Goal: Communication & Community: Answer question/provide support

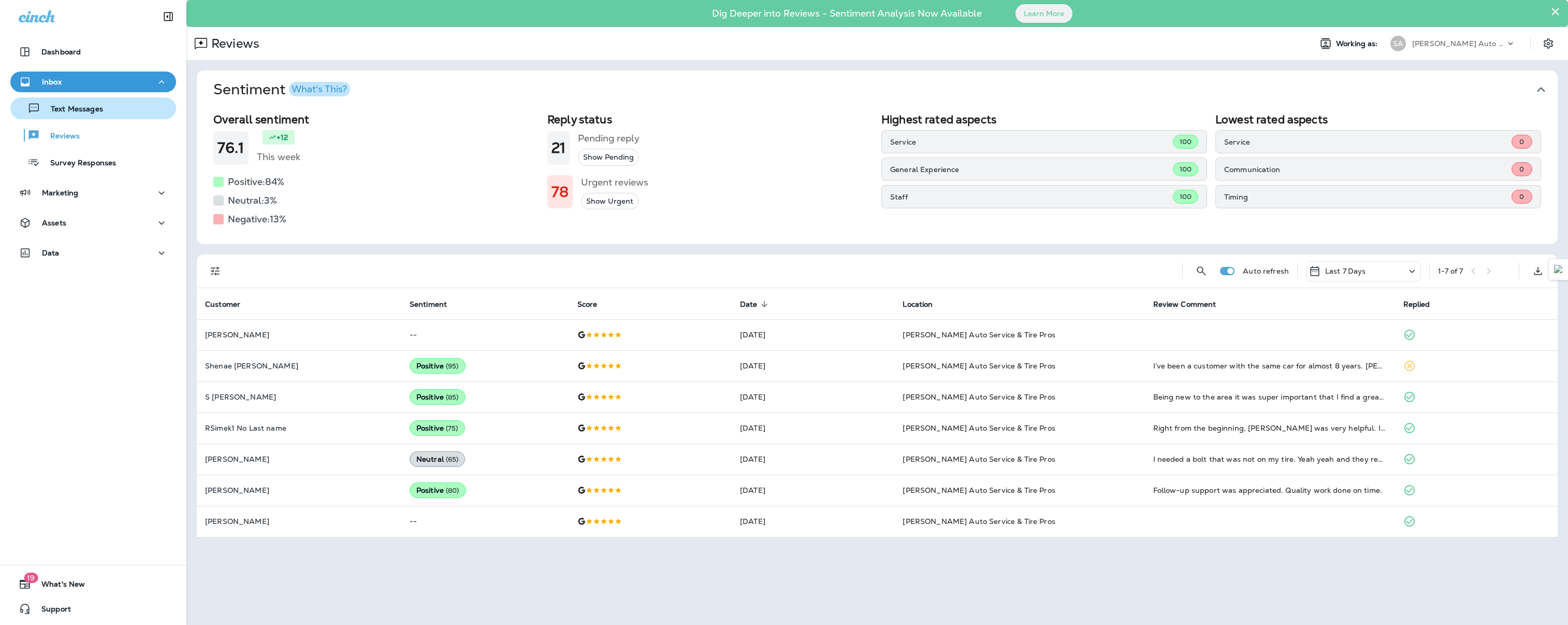
click at [85, 118] on button "Text Messages" at bounding box center [93, 108] width 166 height 22
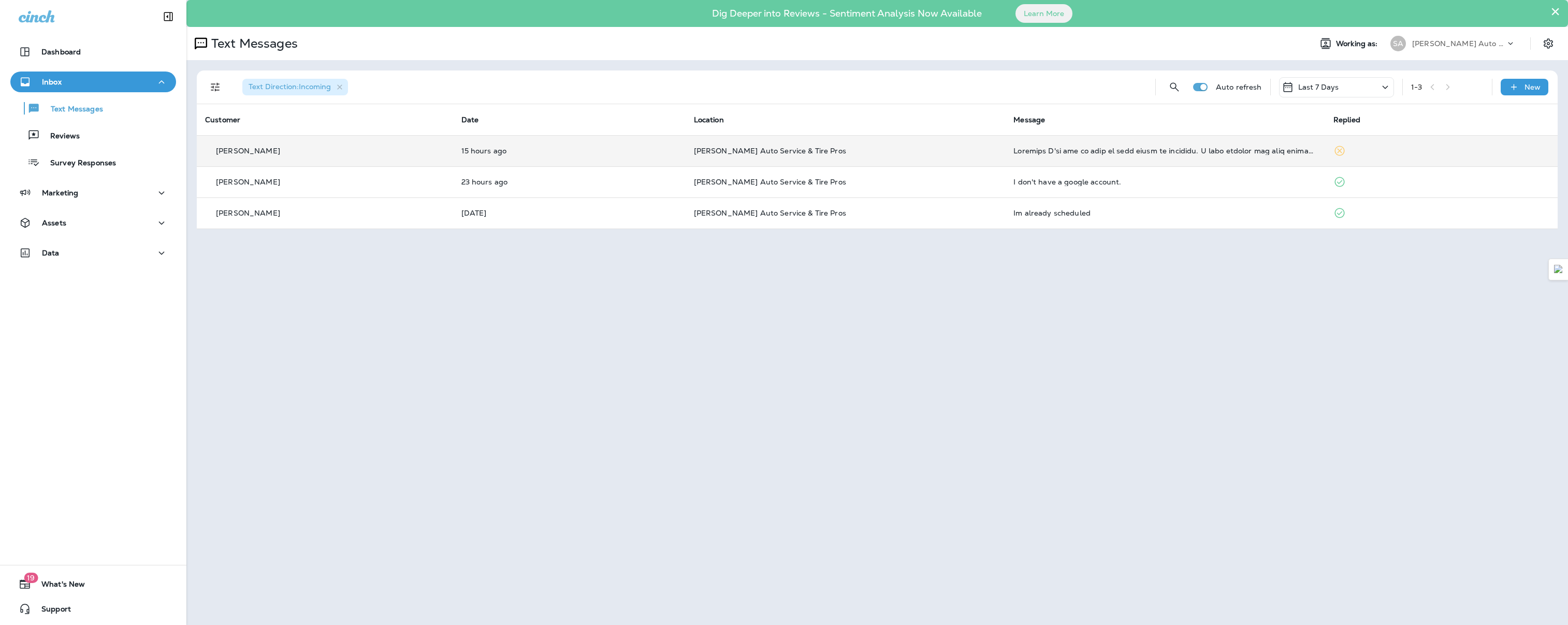
click at [236, 161] on td "[PERSON_NAME]" at bounding box center [324, 150] width 256 height 31
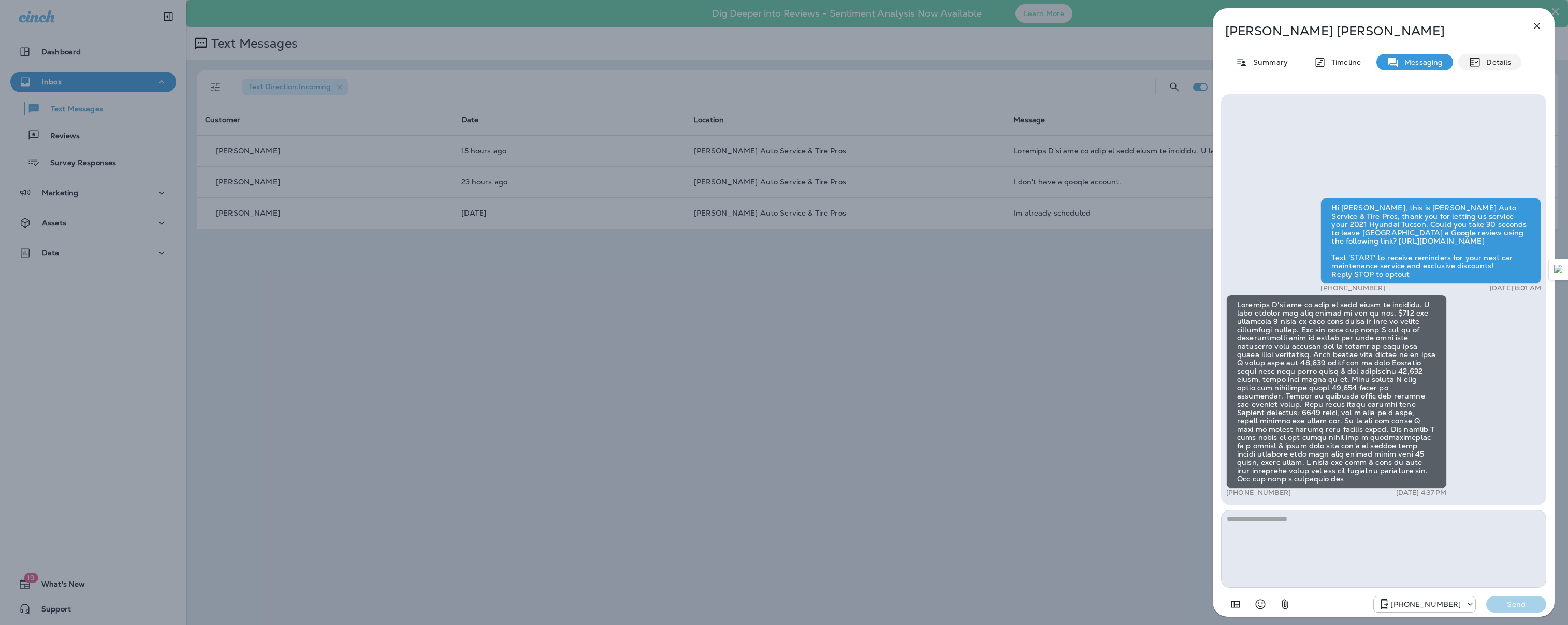
click at [1501, 64] on p "Details" at bounding box center [1496, 62] width 30 height 9
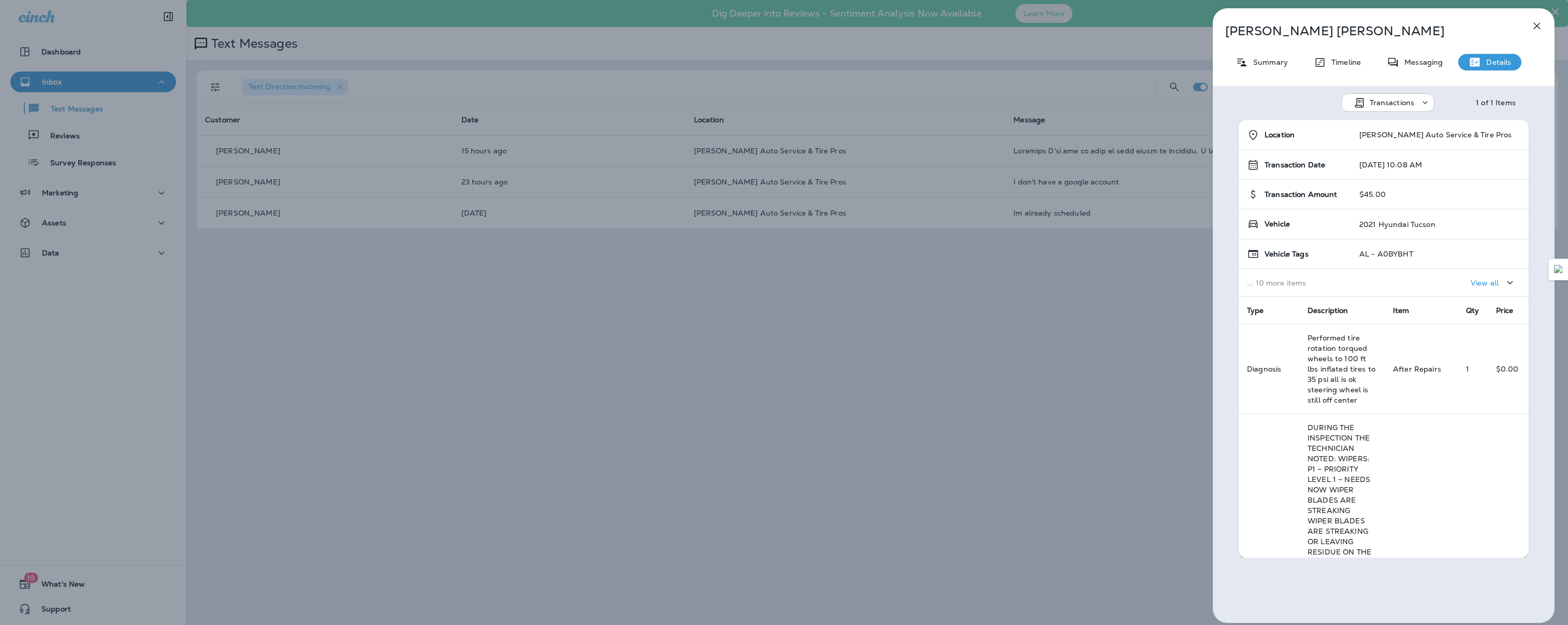
click at [1395, 102] on p "Transactions" at bounding box center [1392, 103] width 45 height 9
click at [1382, 150] on p "Schedules" at bounding box center [1380, 154] width 41 height 9
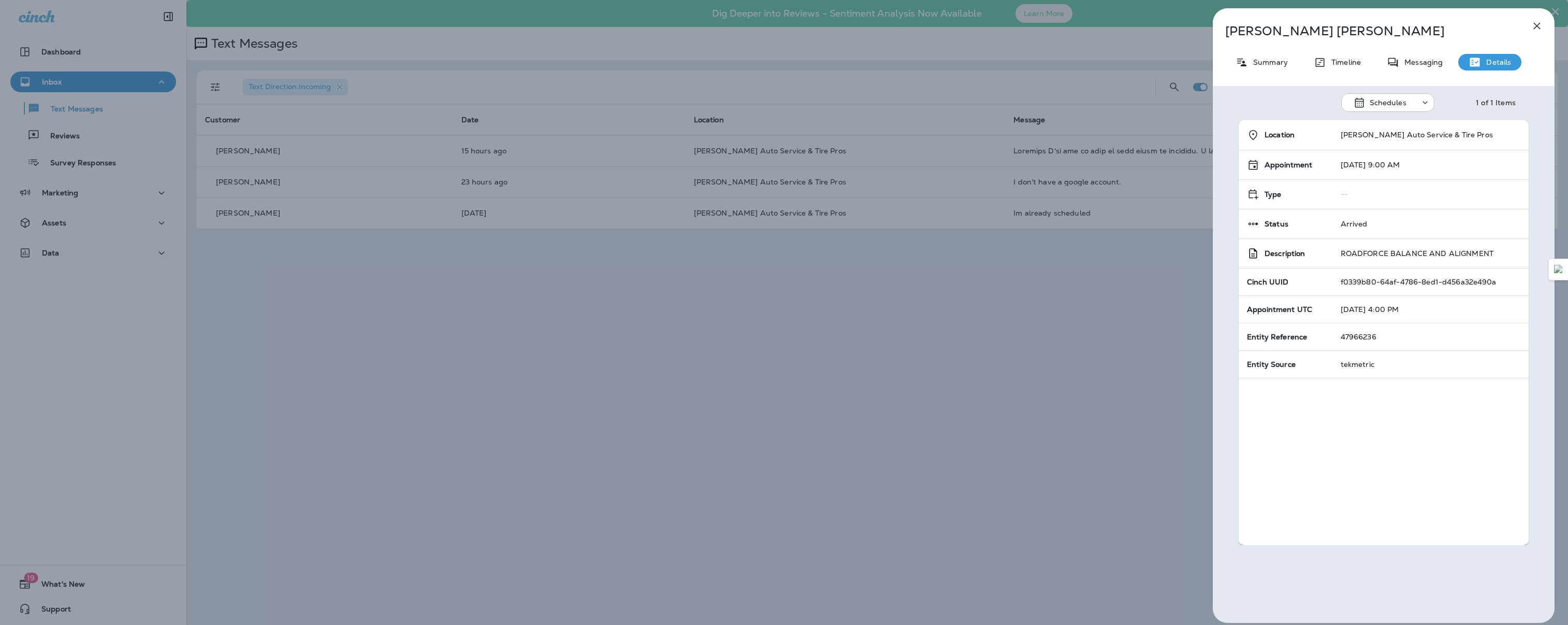
click at [1400, 107] on div "Schedules" at bounding box center [1391, 102] width 93 height 12
click at [1398, 129] on p "Transactions" at bounding box center [1384, 129] width 49 height 9
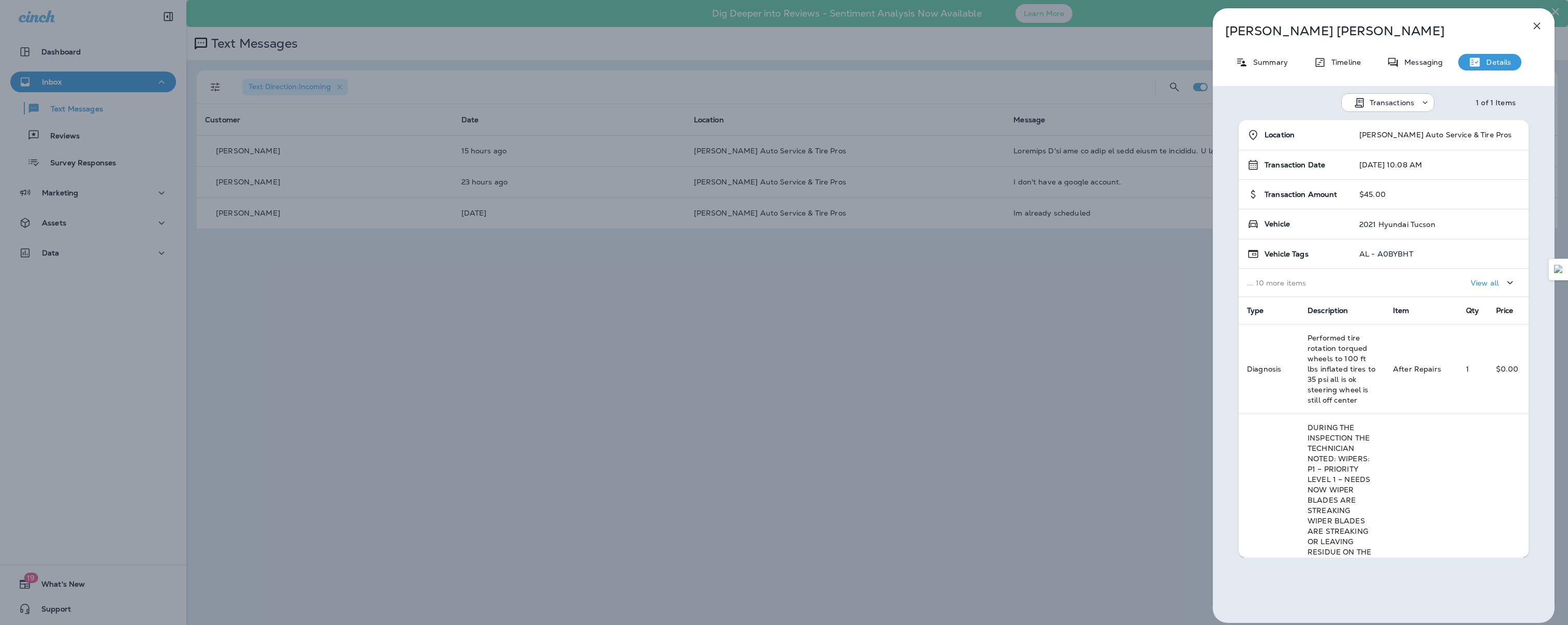
click at [1405, 104] on p "Transactions" at bounding box center [1392, 103] width 45 height 9
click at [1390, 172] on button "Subscriptions" at bounding box center [1395, 178] width 112 height 25
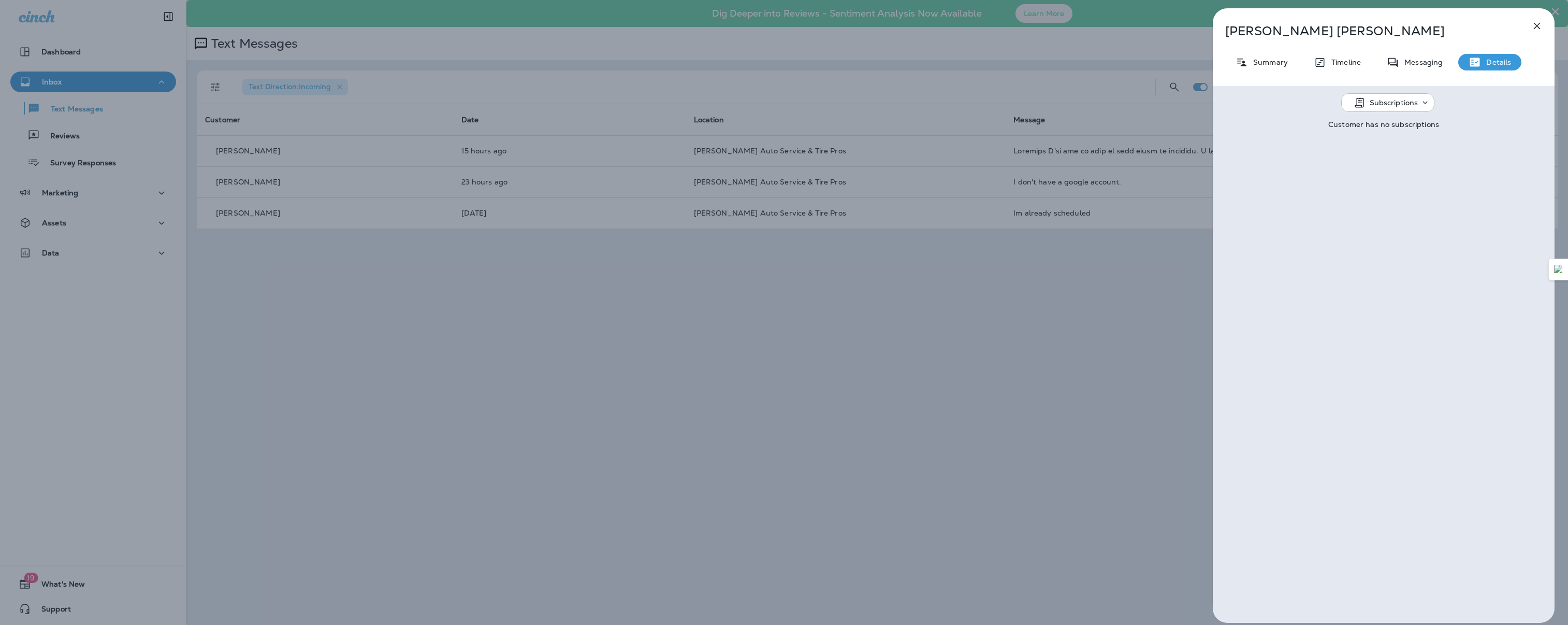
click at [1400, 110] on div "Subscriptions" at bounding box center [1387, 102] width 93 height 19
click at [1390, 128] on p "Transactions" at bounding box center [1384, 129] width 49 height 9
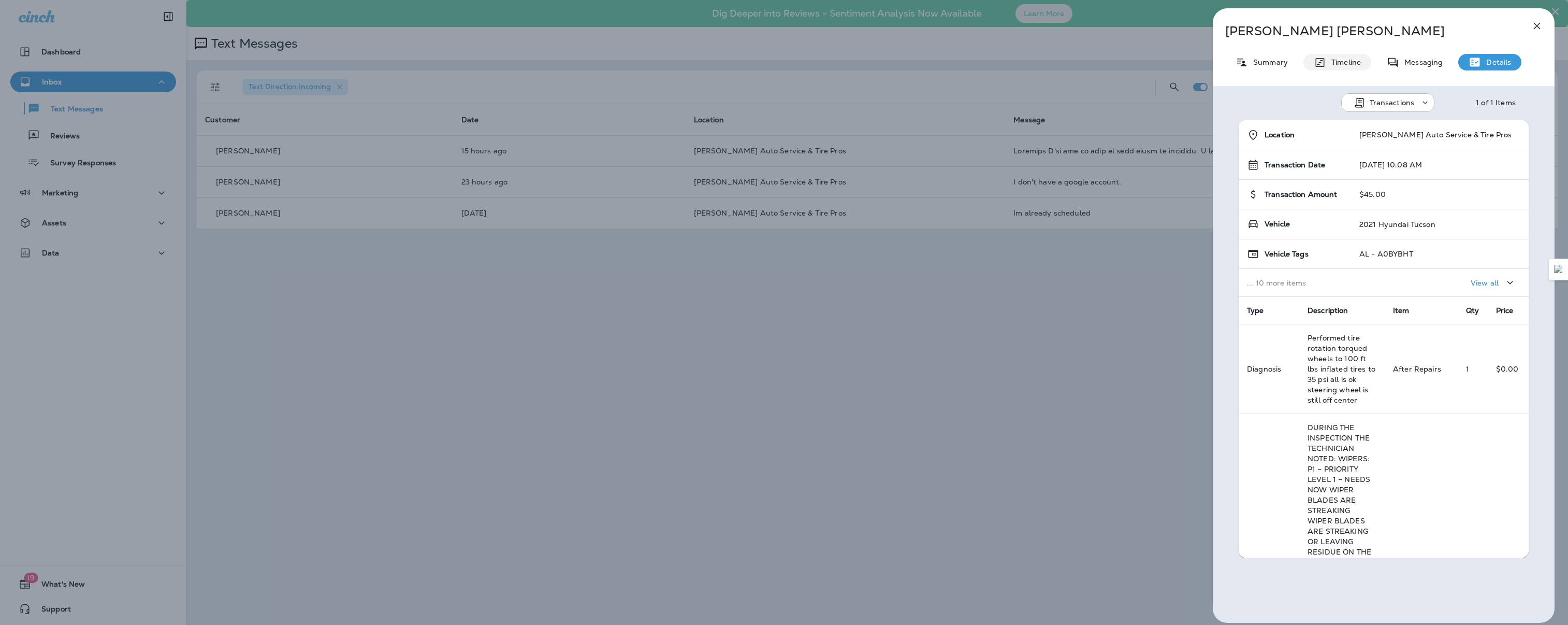
click at [1337, 66] on p "Timeline" at bounding box center [1343, 62] width 35 height 9
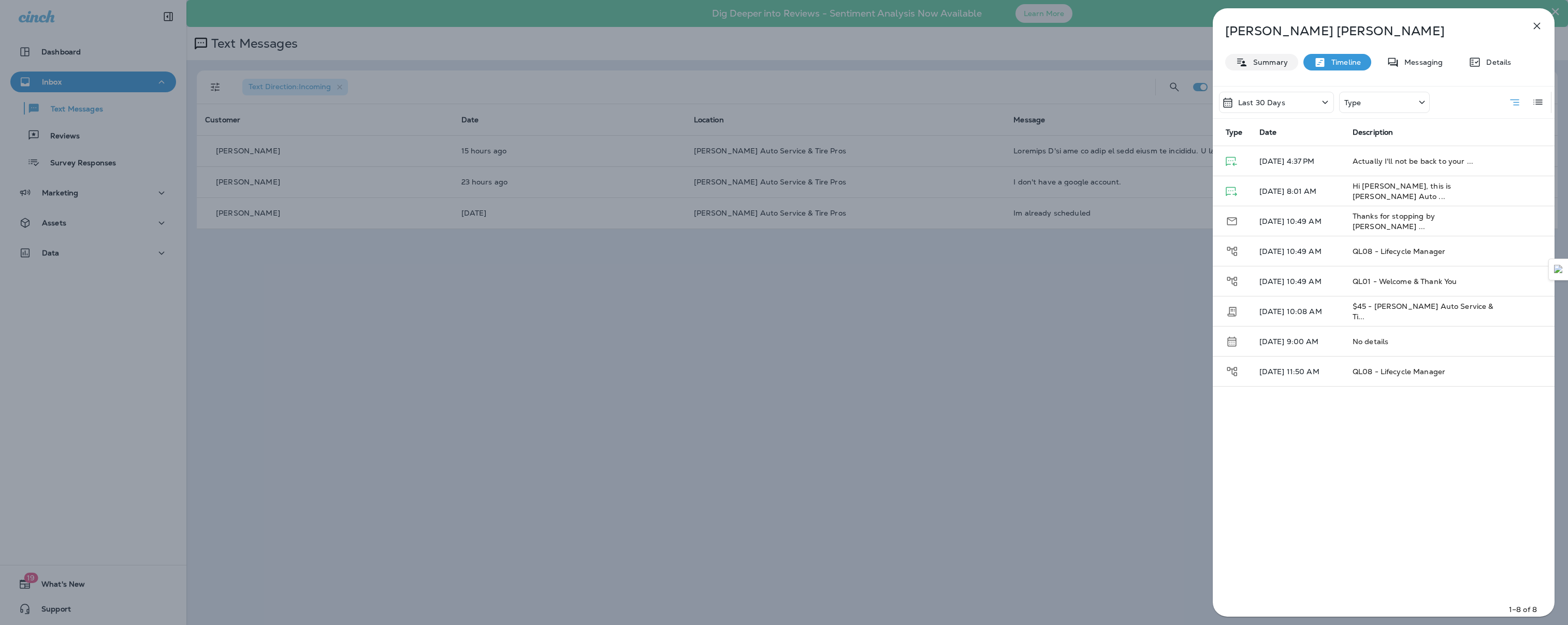
click at [1248, 60] on p "Summary" at bounding box center [1268, 62] width 40 height 9
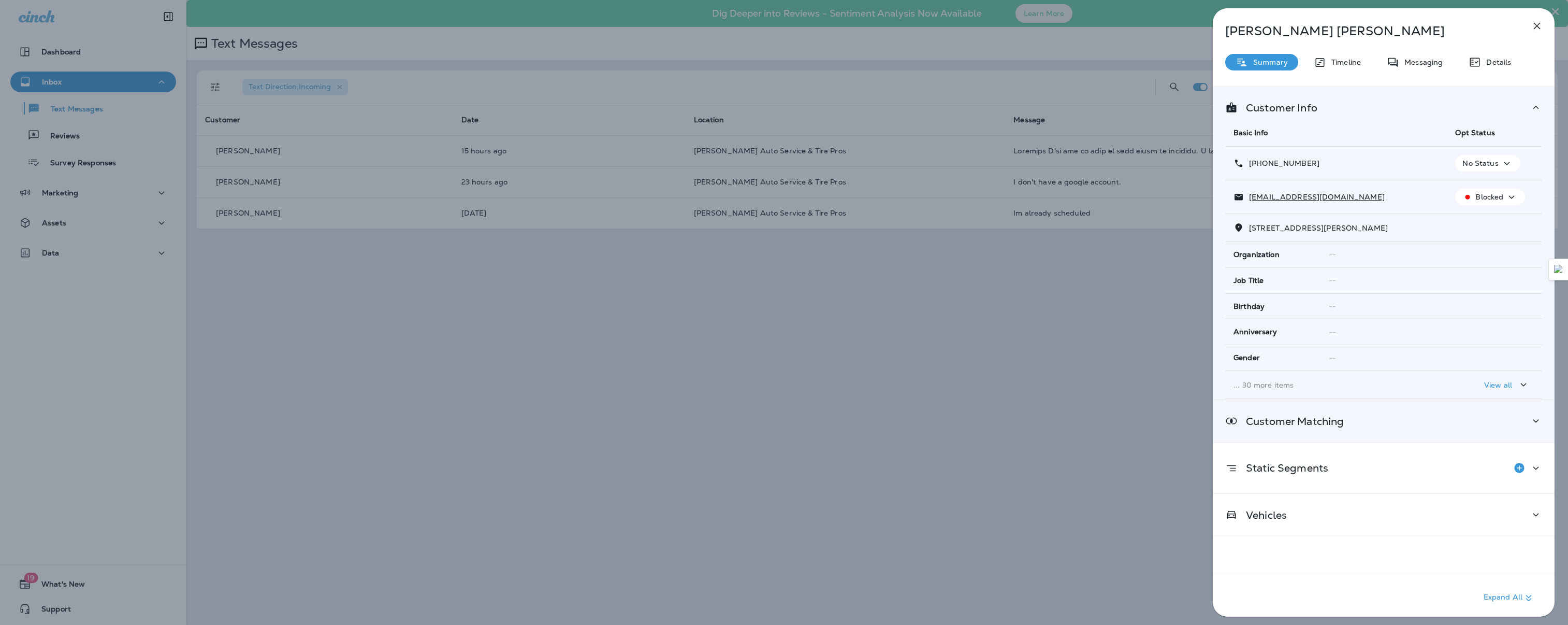
click at [1534, 425] on icon at bounding box center [1536, 421] width 12 height 13
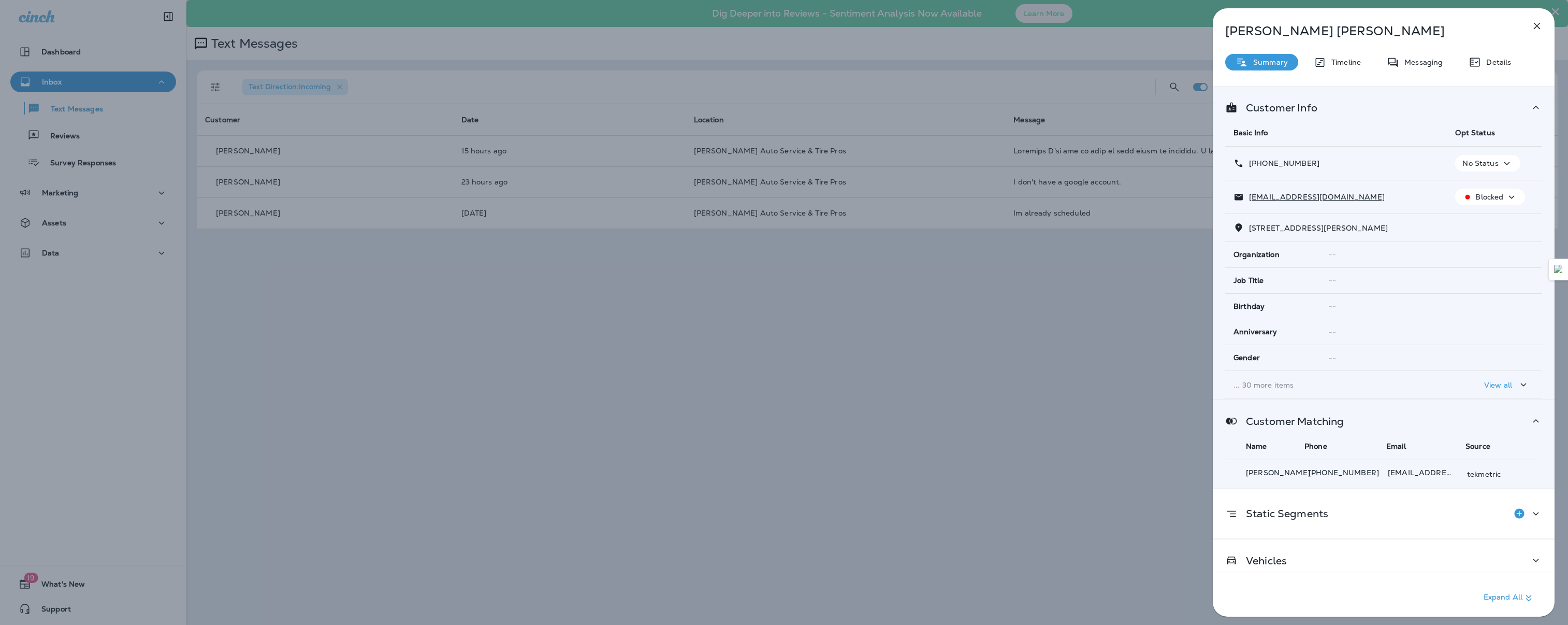
click at [1539, 29] on icon "button" at bounding box center [1537, 26] width 7 height 7
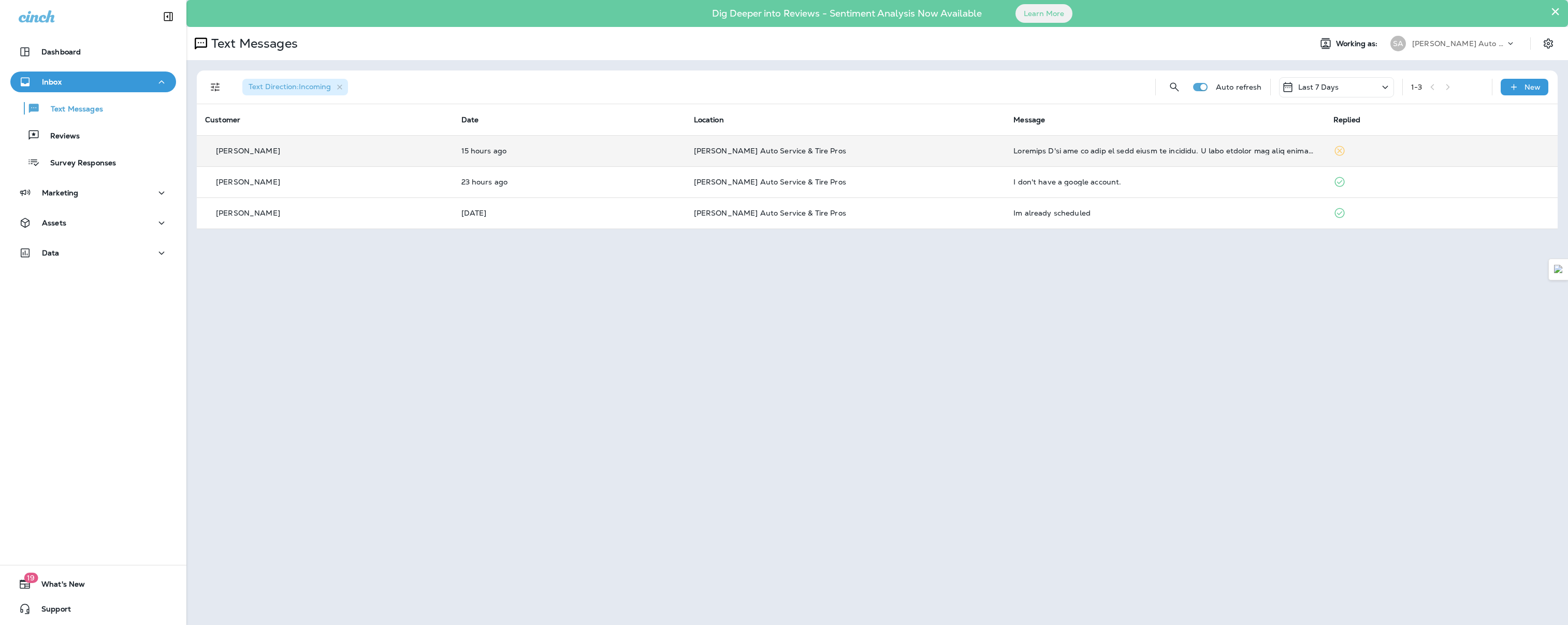
click at [656, 158] on td "15 hours ago" at bounding box center [569, 150] width 233 height 31
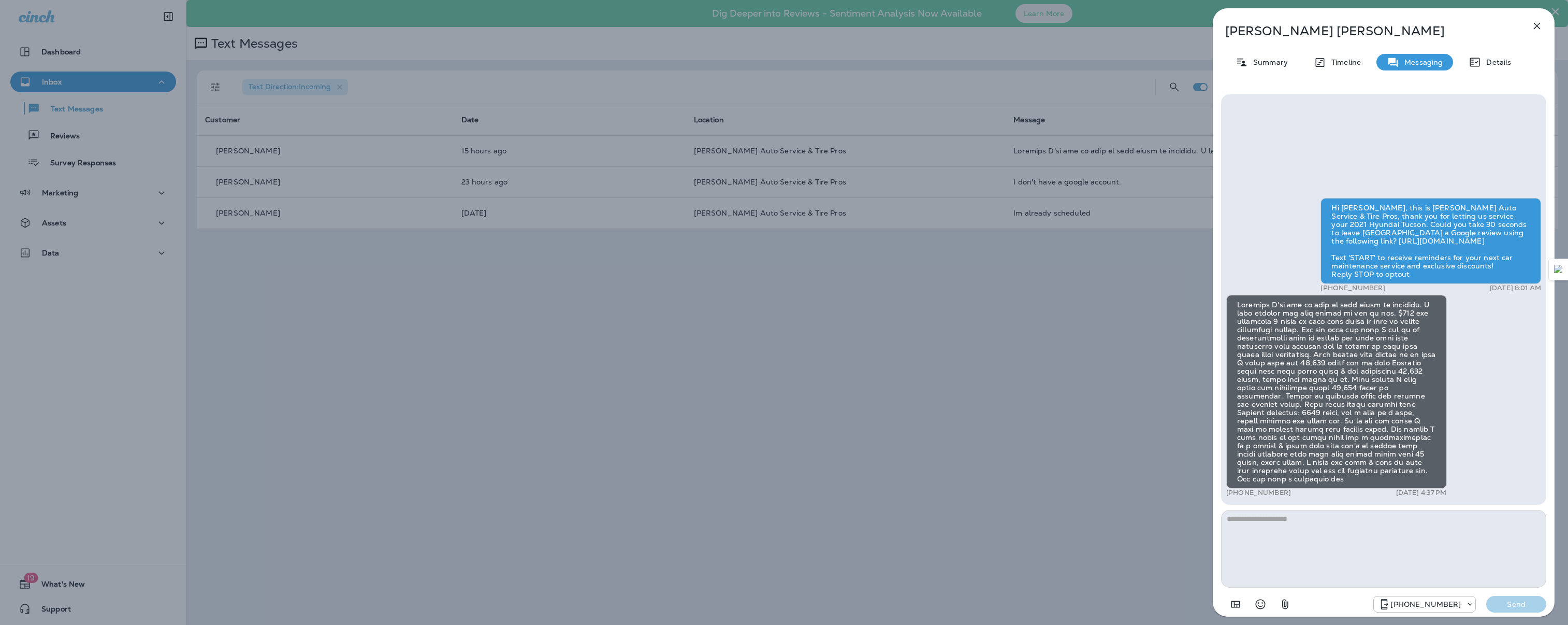
click at [1535, 30] on icon "button" at bounding box center [1537, 26] width 12 height 12
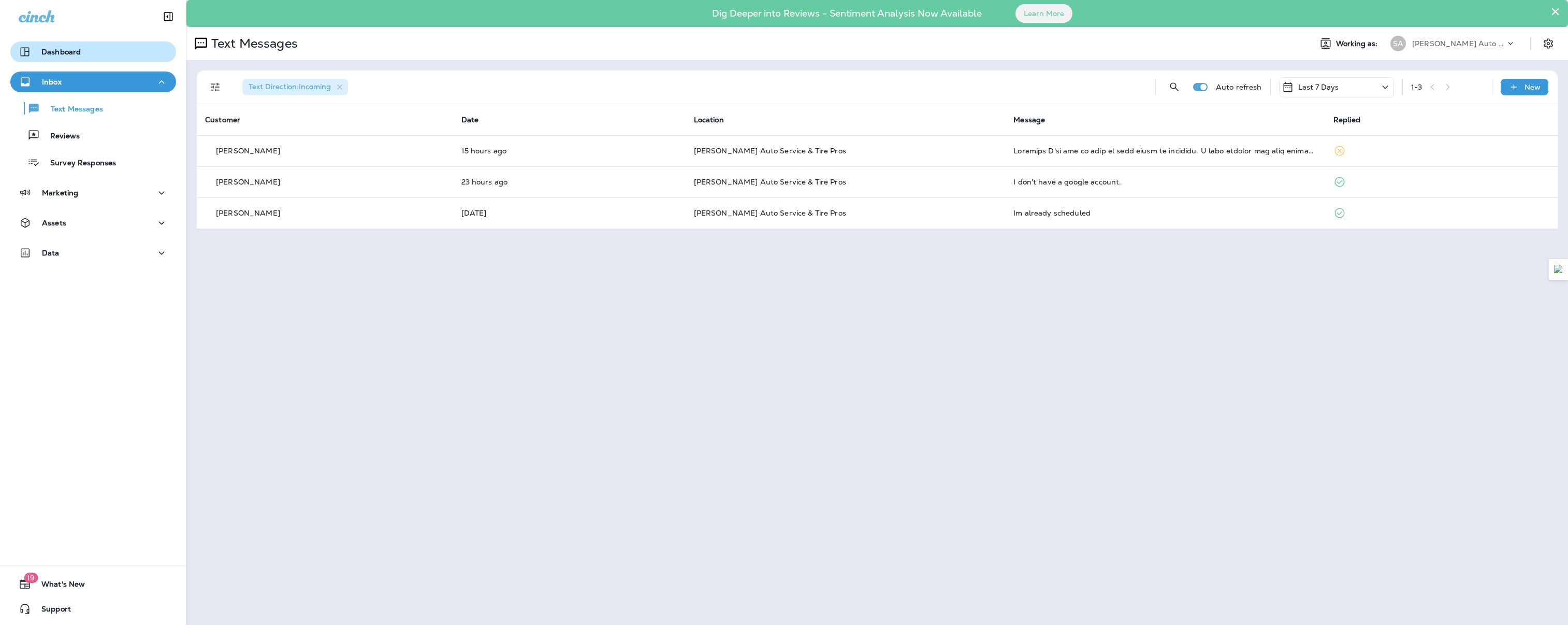
click at [52, 54] on p "Dashboard" at bounding box center [61, 52] width 40 height 9
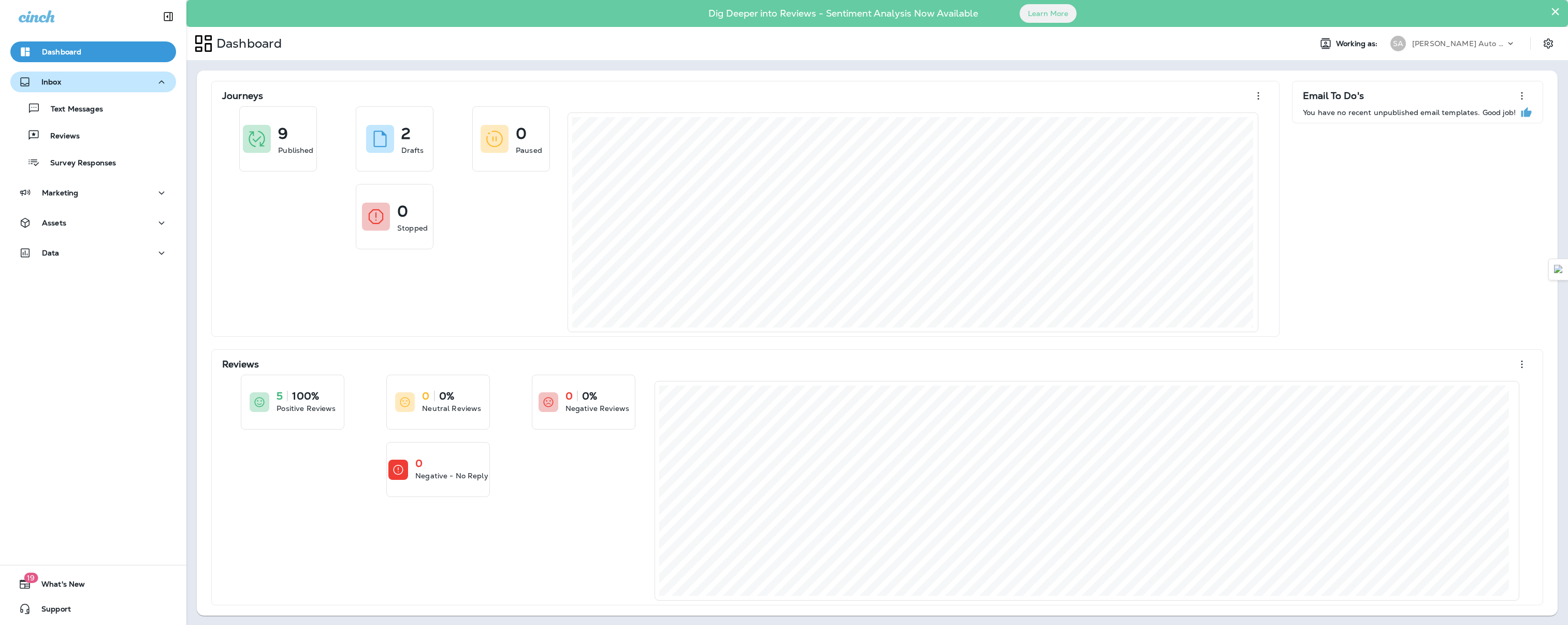
click at [65, 85] on div "Inbox" at bounding box center [93, 82] width 149 height 13
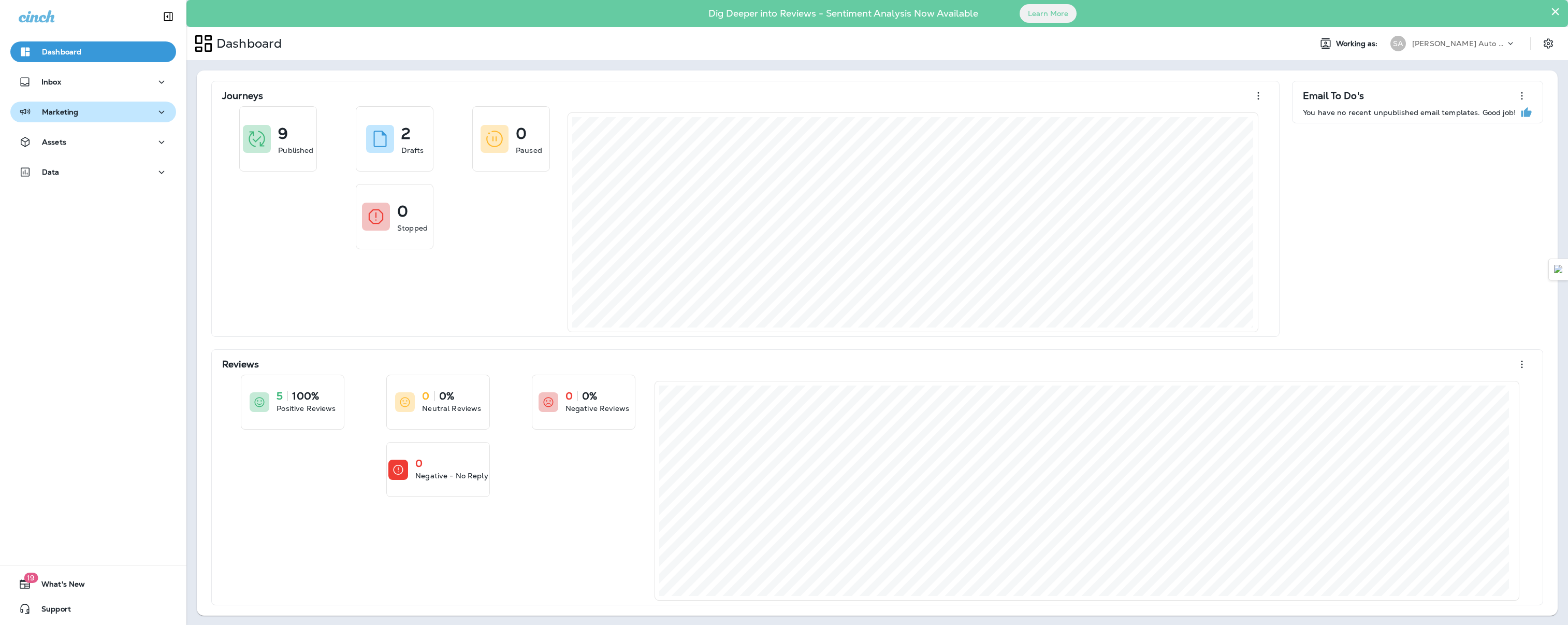
click at [101, 116] on div "Marketing" at bounding box center [93, 112] width 149 height 13
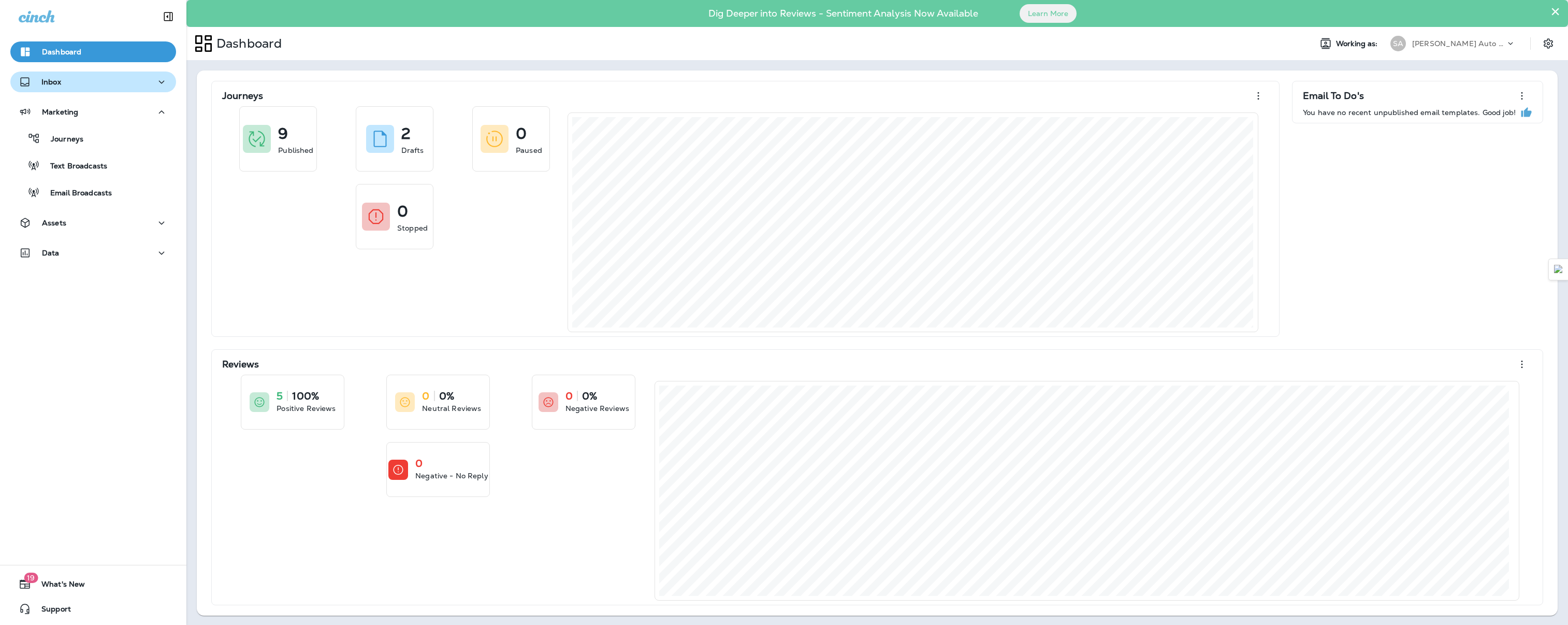
click at [95, 87] on div "Inbox" at bounding box center [93, 82] width 149 height 13
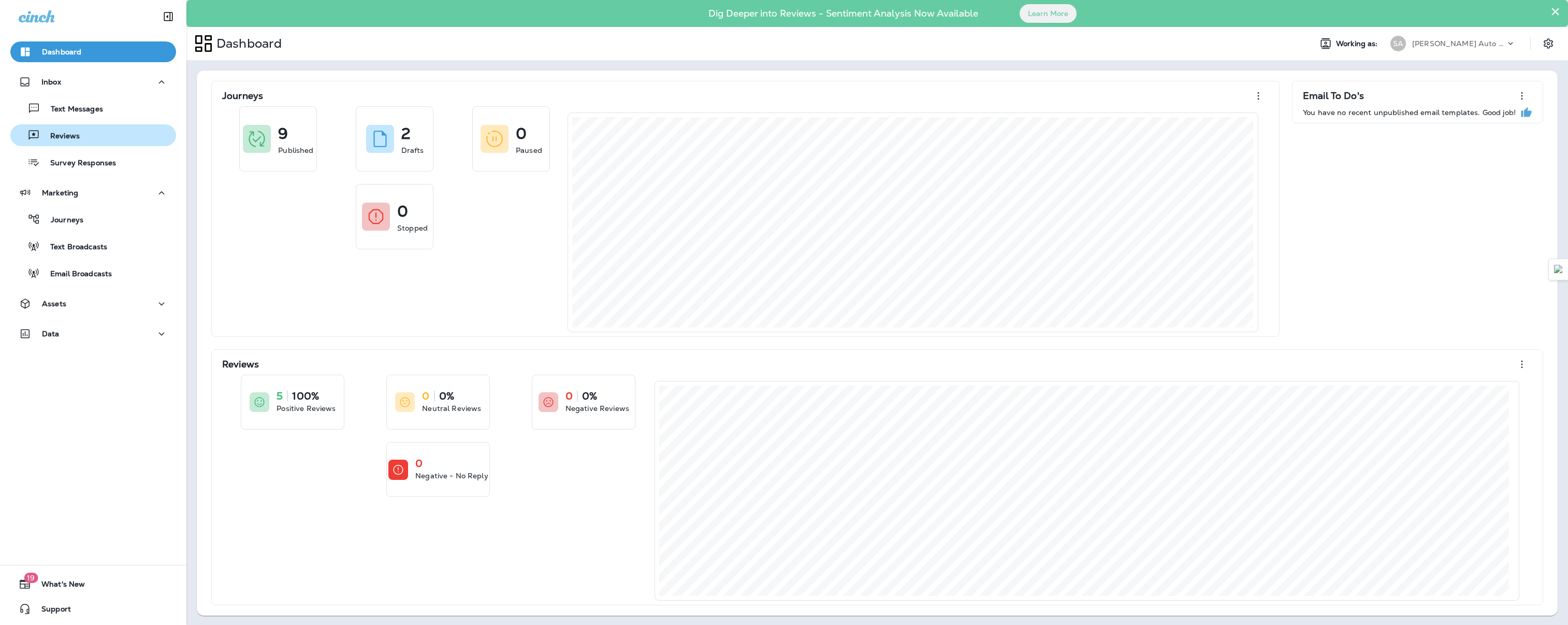
click at [98, 132] on div "Reviews" at bounding box center [93, 135] width 158 height 16
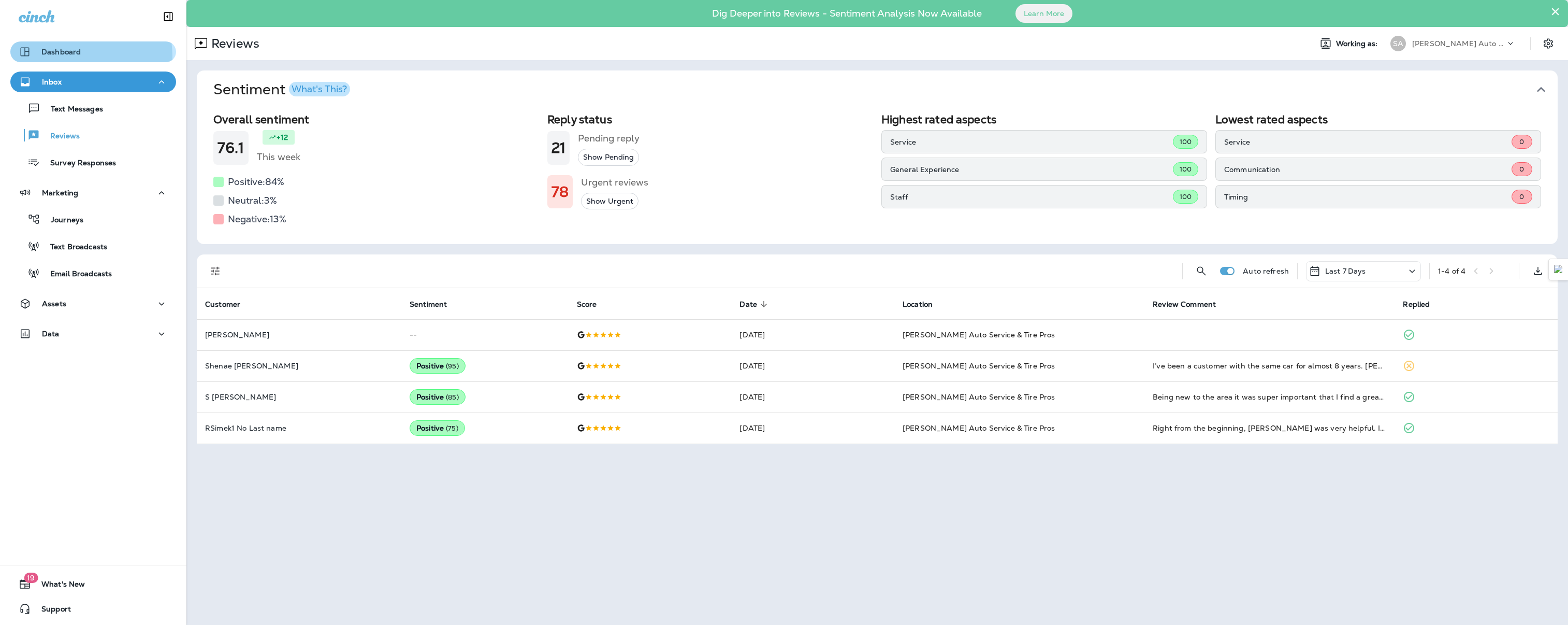
click at [60, 57] on div "Dashboard" at bounding box center [50, 52] width 62 height 12
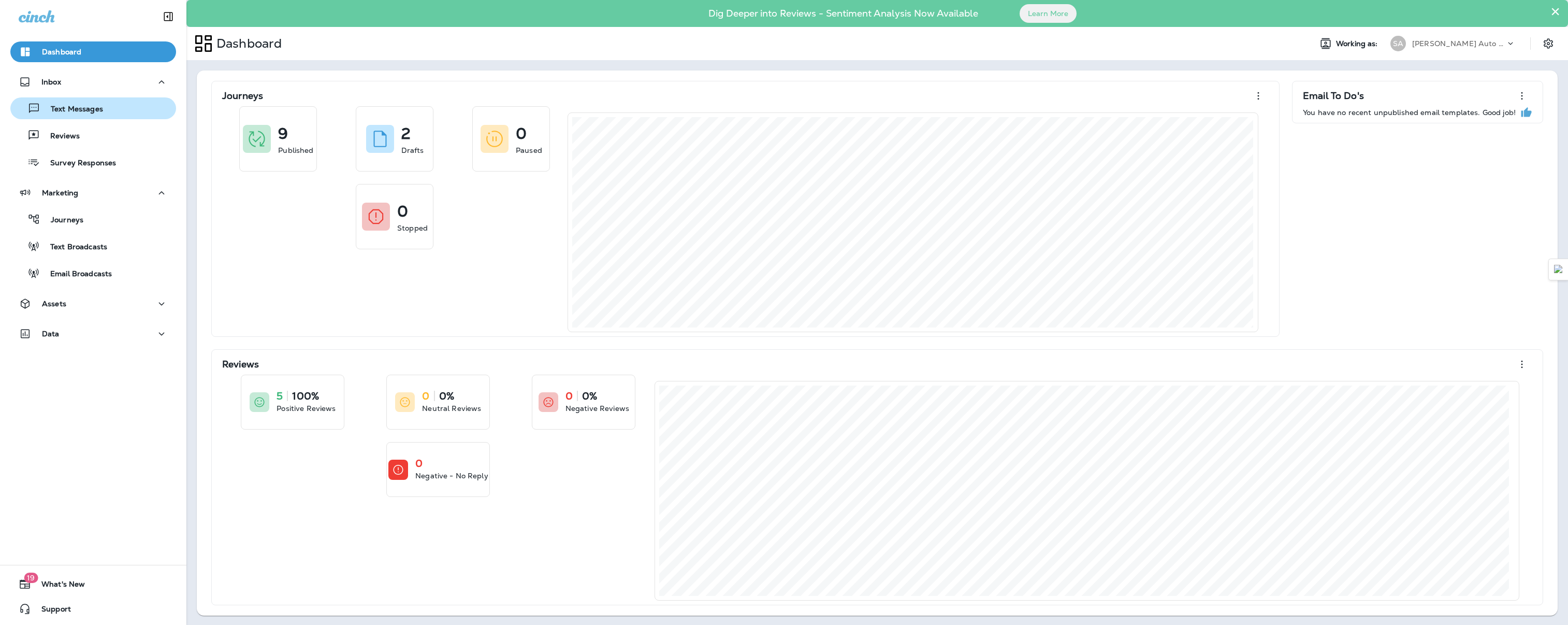
click at [83, 116] on button "Text Messages" at bounding box center [93, 108] width 166 height 22
